Goal: Information Seeking & Learning: Learn about a topic

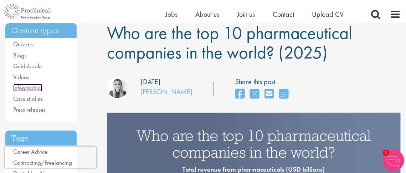
click at [30, 86] on link "Infographics" at bounding box center [27, 88] width 29 height 8
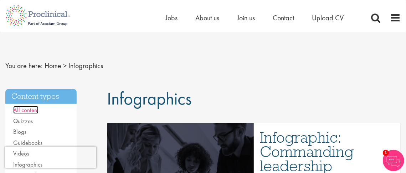
click at [26, 111] on link "All content" at bounding box center [25, 110] width 25 height 8
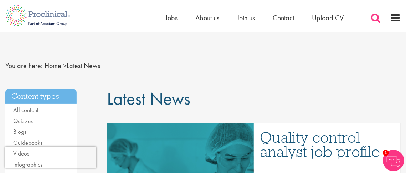
click at [375, 18] on span at bounding box center [375, 17] width 11 height 11
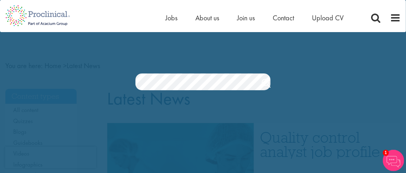
click at [384, 154] on span "1" at bounding box center [386, 153] width 6 height 6
